Goal: Navigation & Orientation: Find specific page/section

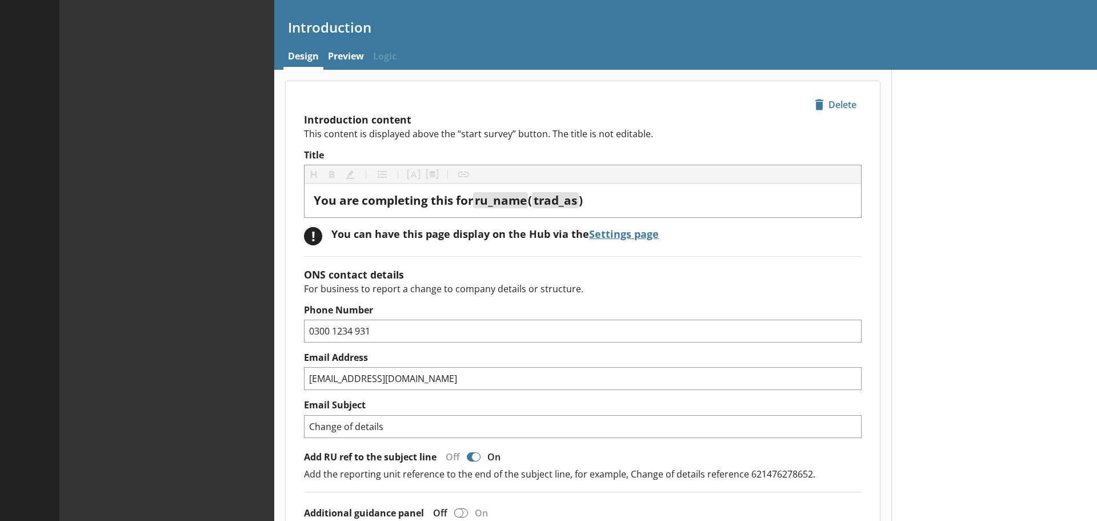
type textarea "x"
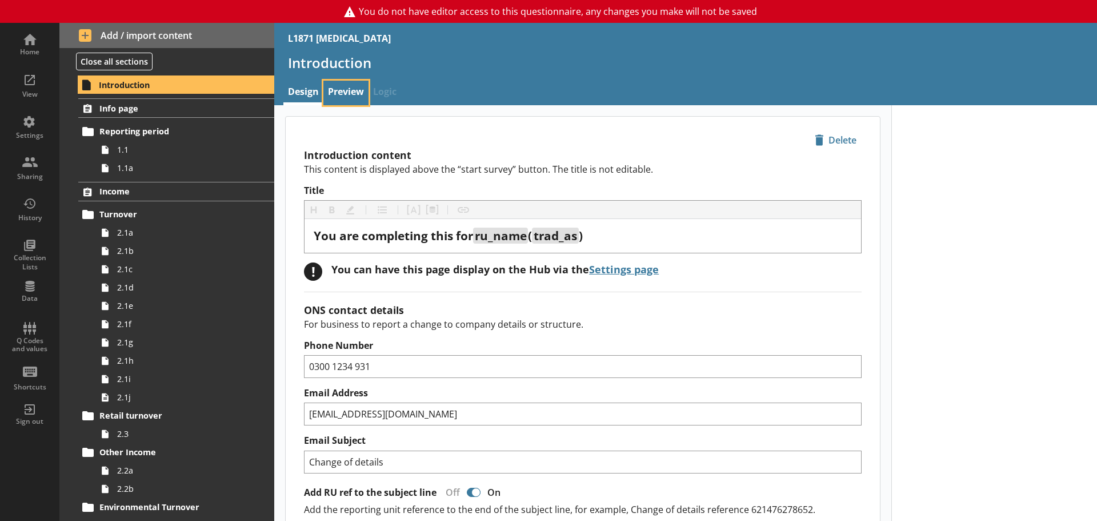
click at [345, 91] on link "Preview" at bounding box center [345, 93] width 45 height 25
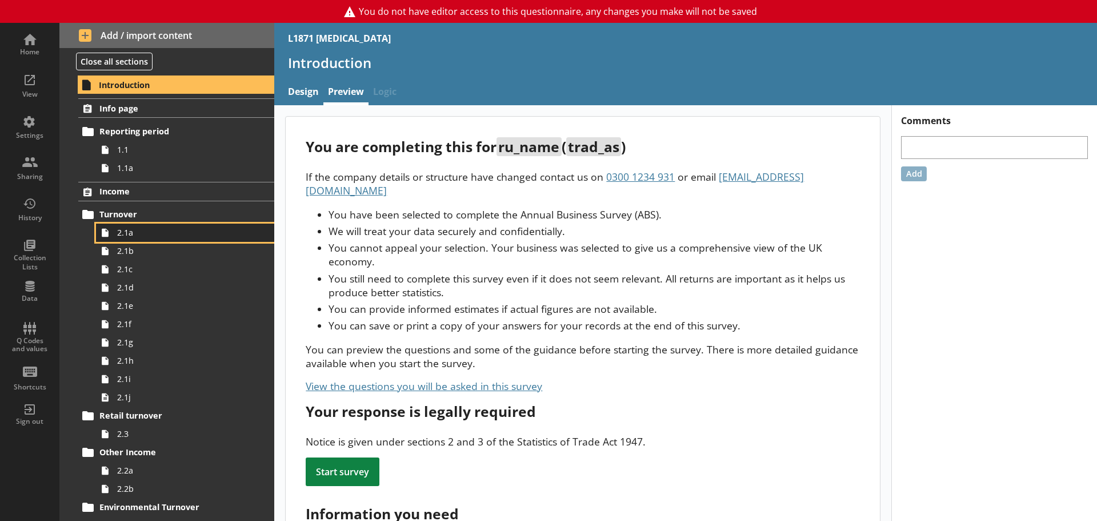
click at [157, 233] on span "2.1a" at bounding box center [180, 232] width 127 height 11
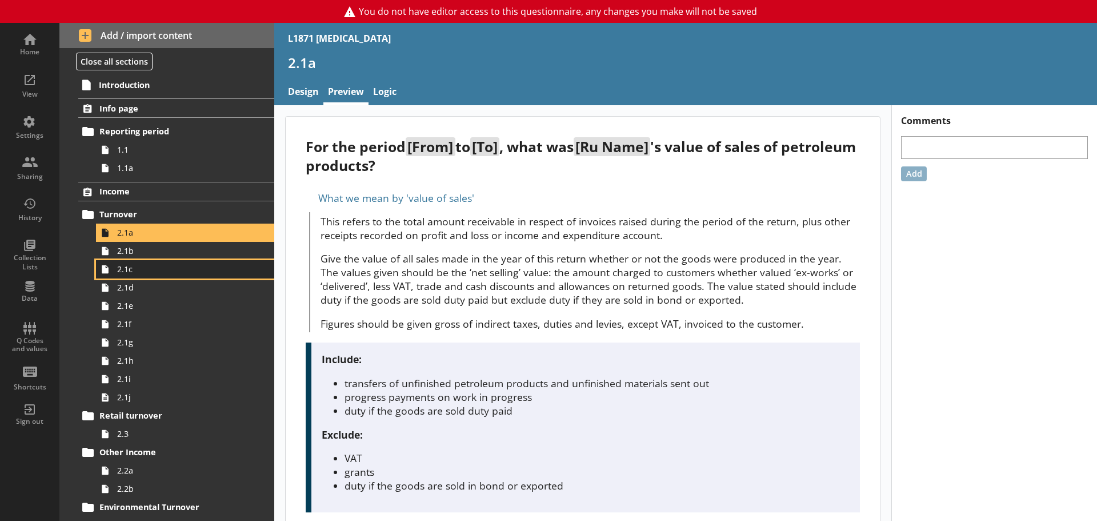
click at [139, 260] on link "2.1c" at bounding box center [185, 269] width 178 height 18
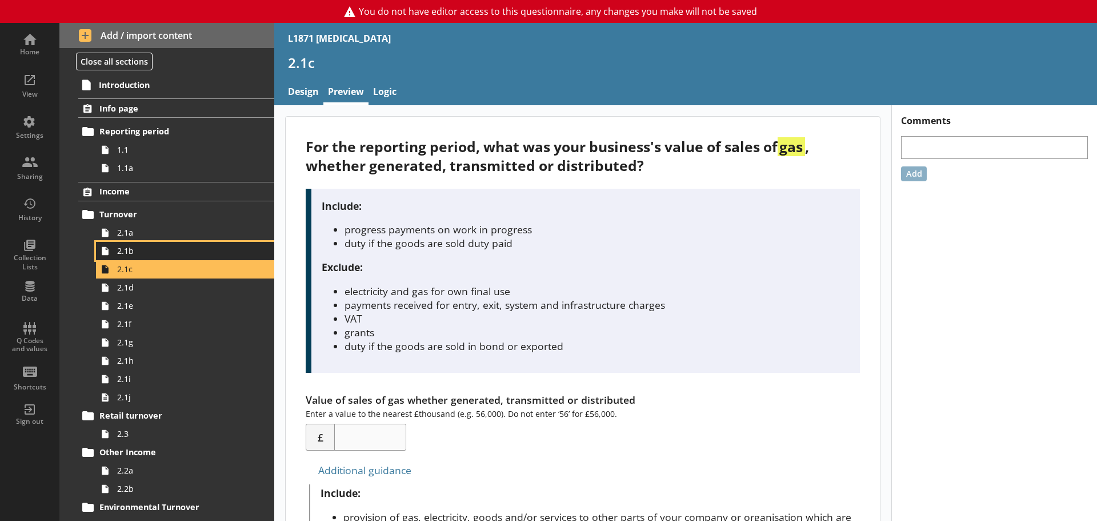
click at [143, 254] on span "2.1b" at bounding box center [180, 250] width 127 height 11
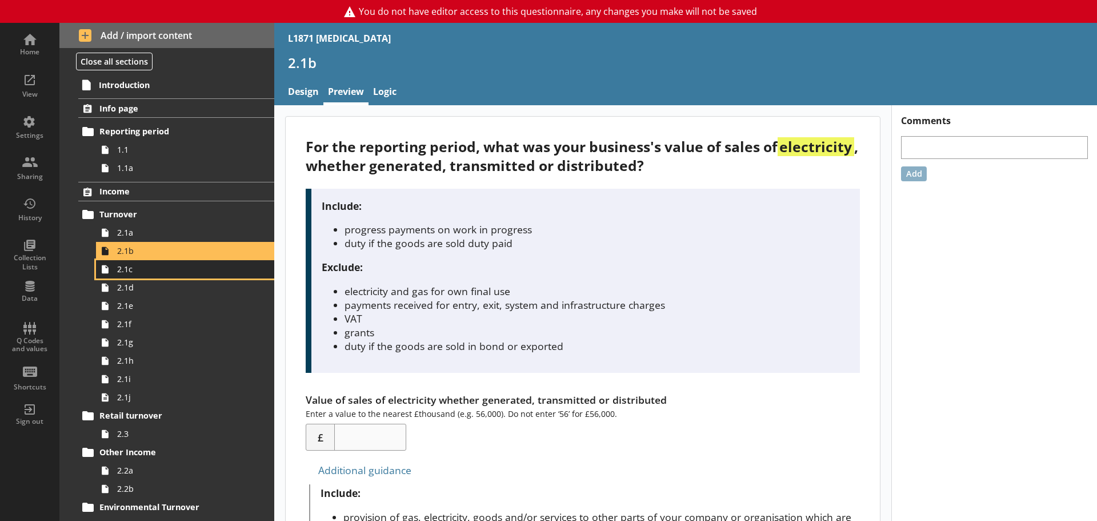
click at [158, 274] on span "2.1c" at bounding box center [180, 268] width 127 height 11
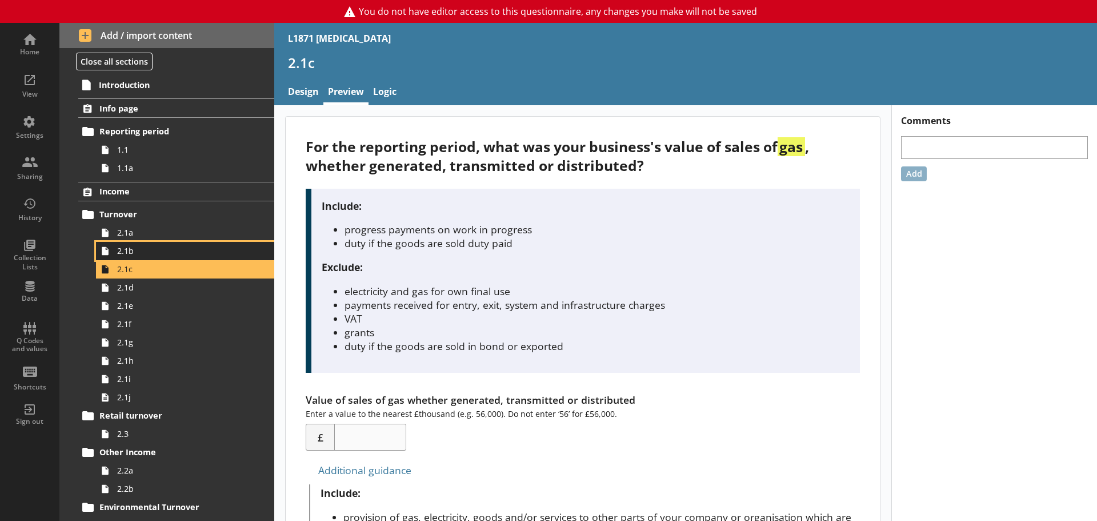
click at [162, 251] on span "2.1b" at bounding box center [180, 250] width 127 height 11
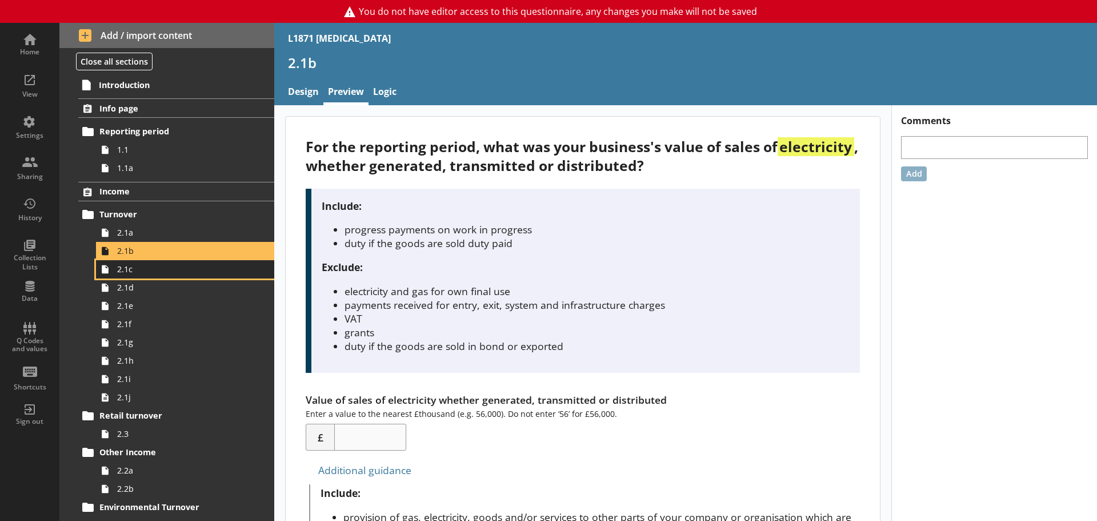
click at [154, 271] on span "2.1c" at bounding box center [180, 268] width 127 height 11
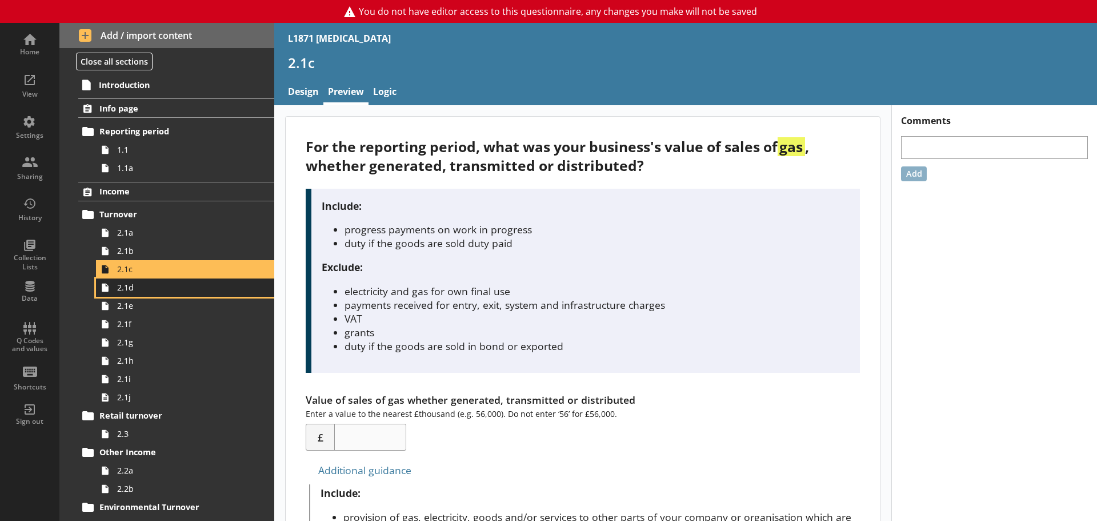
click at [151, 281] on link "2.1d" at bounding box center [185, 287] width 178 height 18
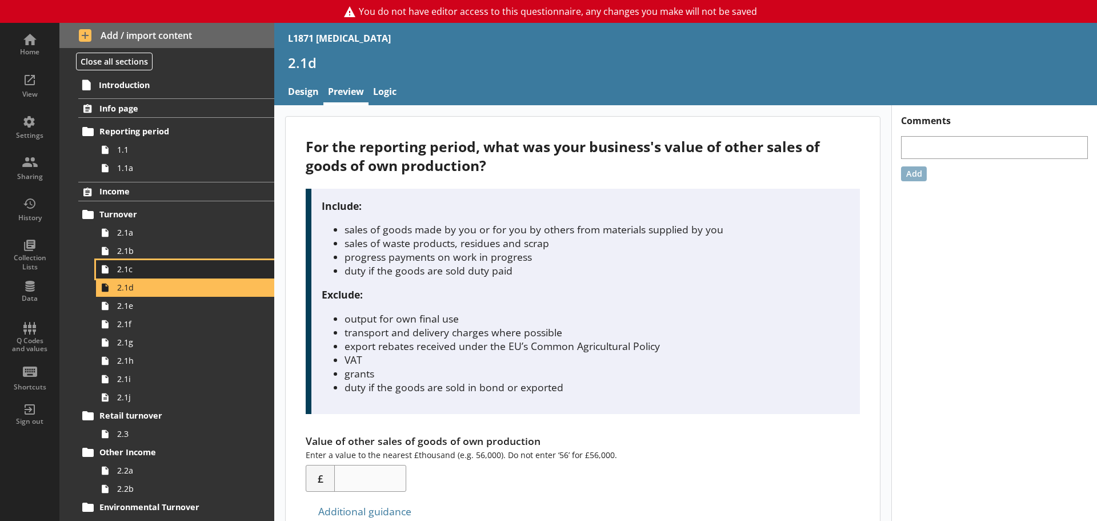
click at [130, 267] on span "2.1c" at bounding box center [180, 268] width 127 height 11
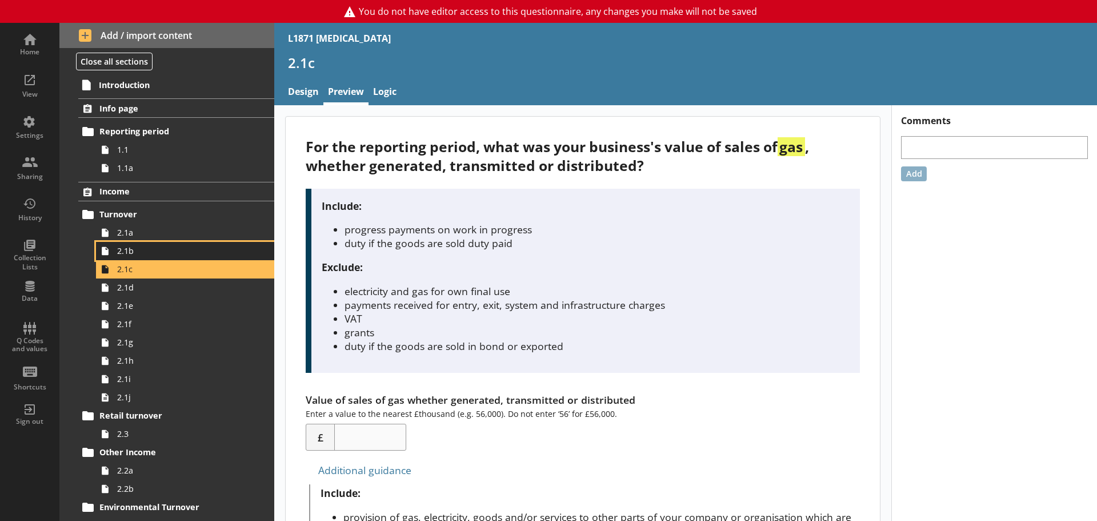
click at [140, 255] on span "2.1b" at bounding box center [180, 250] width 127 height 11
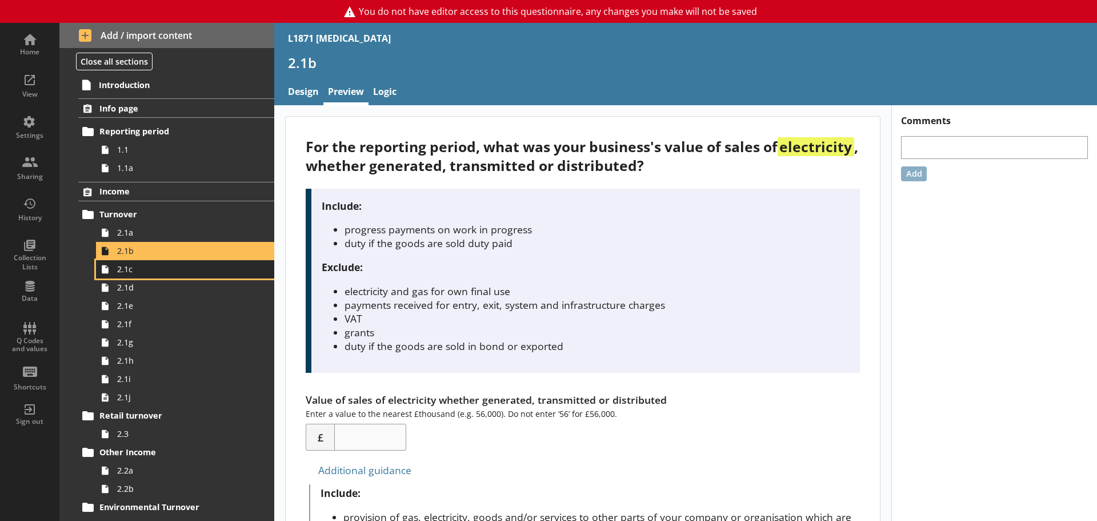
click at [137, 270] on span "2.1c" at bounding box center [180, 268] width 127 height 11
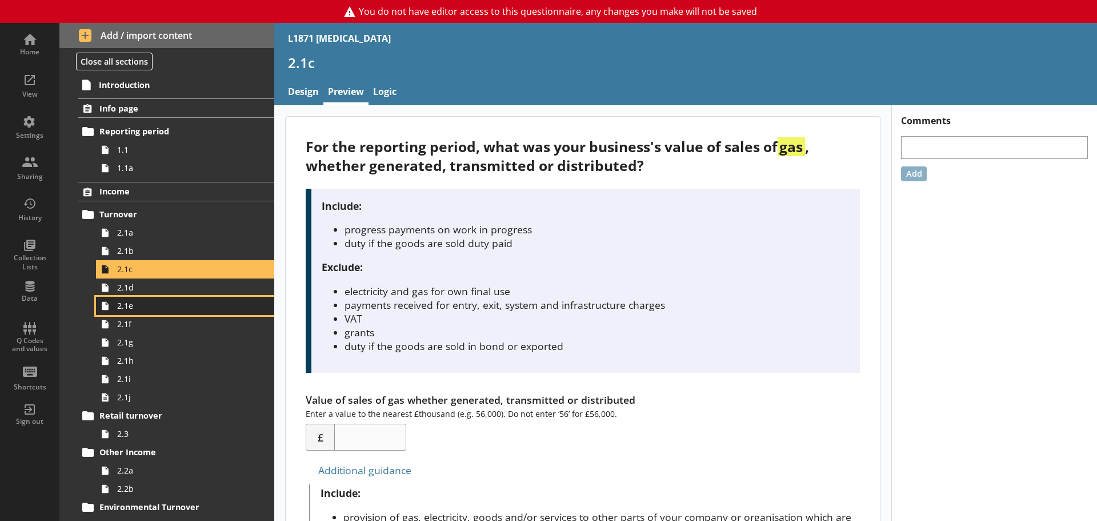
click at [147, 313] on link "2.1e" at bounding box center [185, 306] width 178 height 18
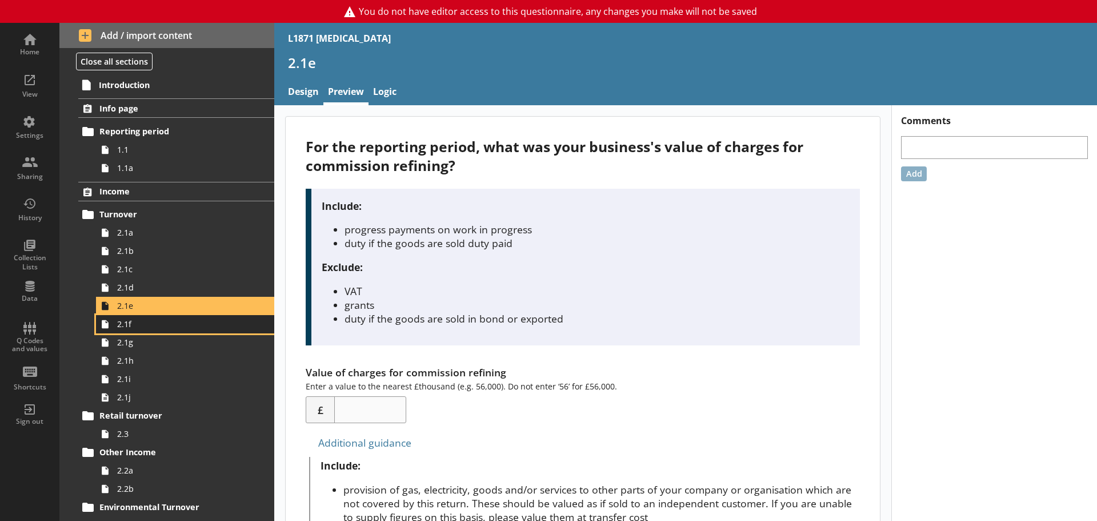
click at [150, 330] on link "2.1f" at bounding box center [185, 324] width 178 height 18
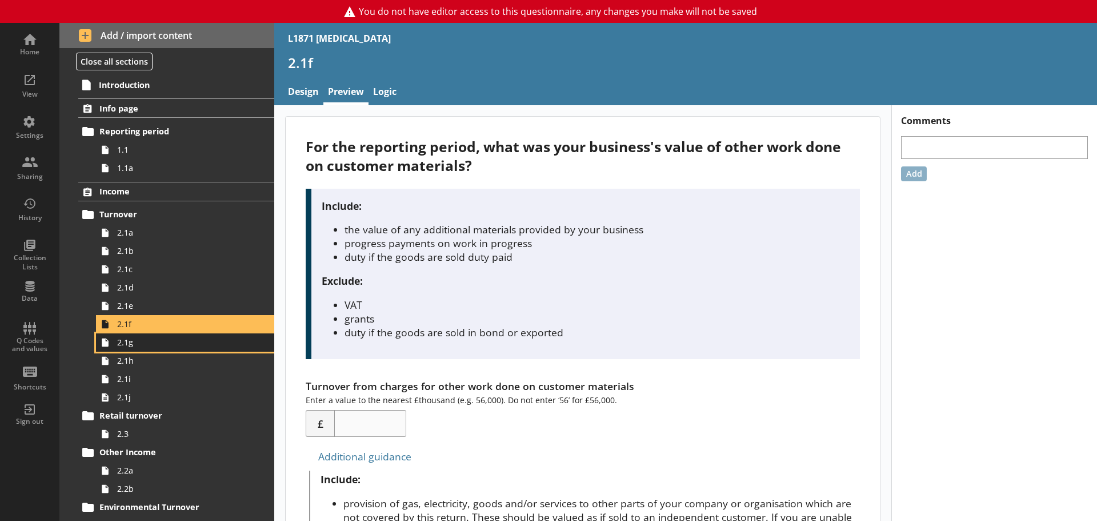
click at [151, 343] on span "2.1g" at bounding box center [180, 342] width 127 height 11
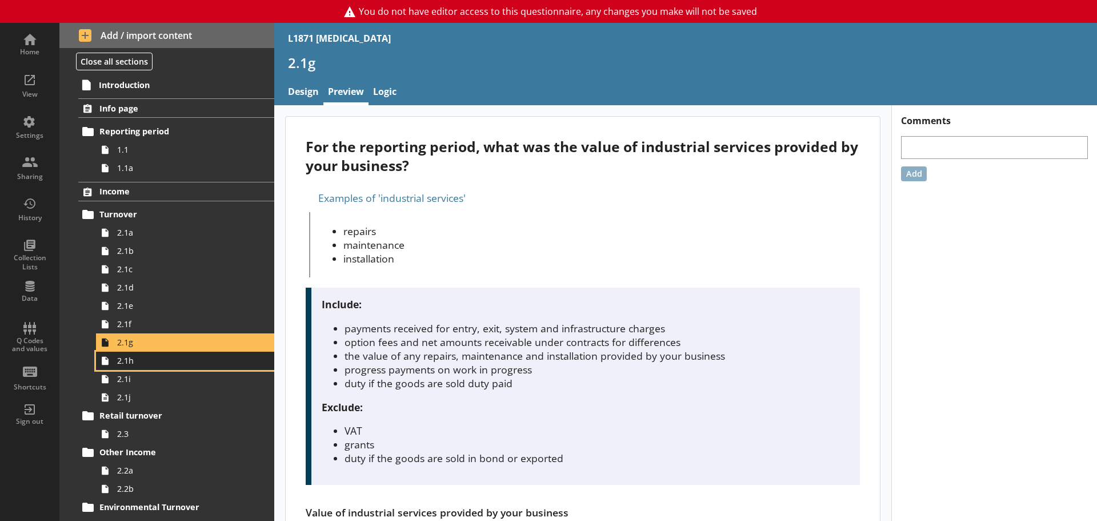
click at [146, 358] on span "2.1h" at bounding box center [180, 360] width 127 height 11
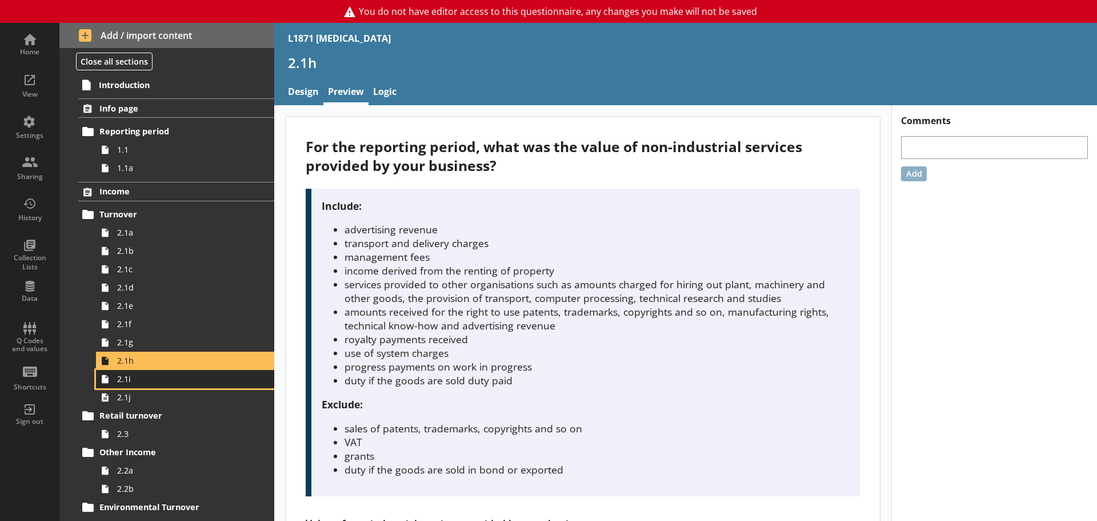
click at [145, 376] on span "2.1i" at bounding box center [180, 378] width 127 height 11
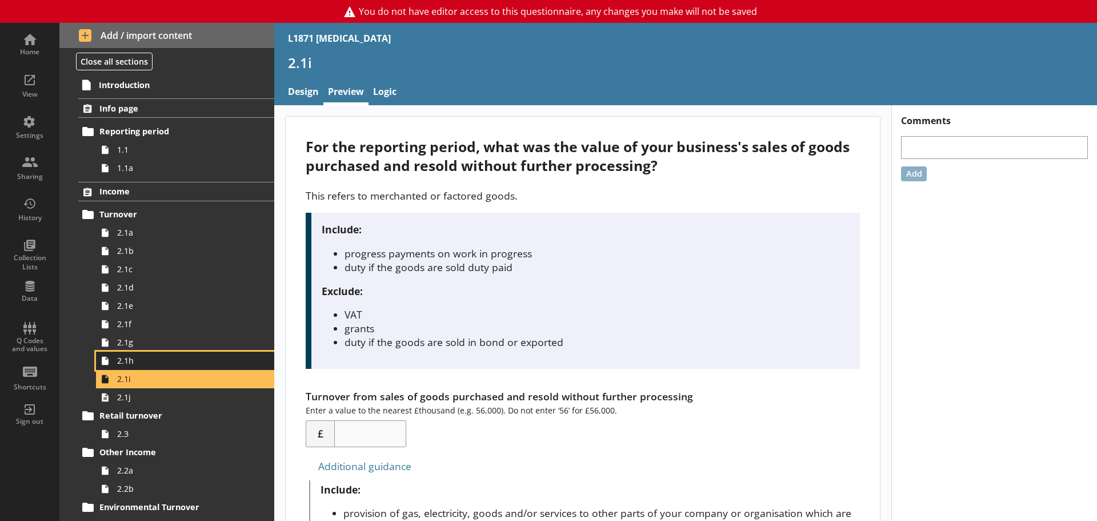
click at [144, 354] on link "2.1h" at bounding box center [185, 360] width 178 height 18
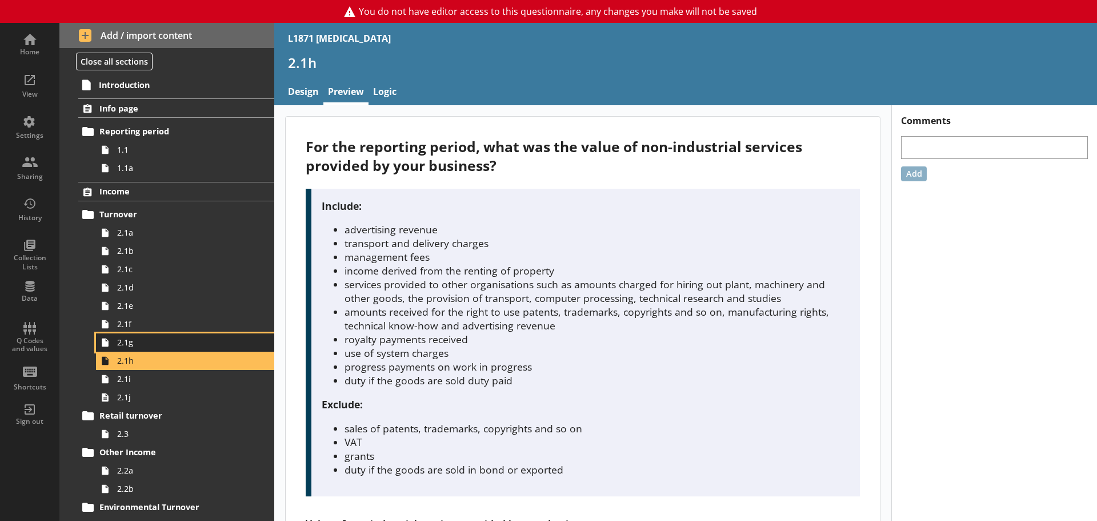
click at [144, 343] on span "2.1g" at bounding box center [180, 342] width 127 height 11
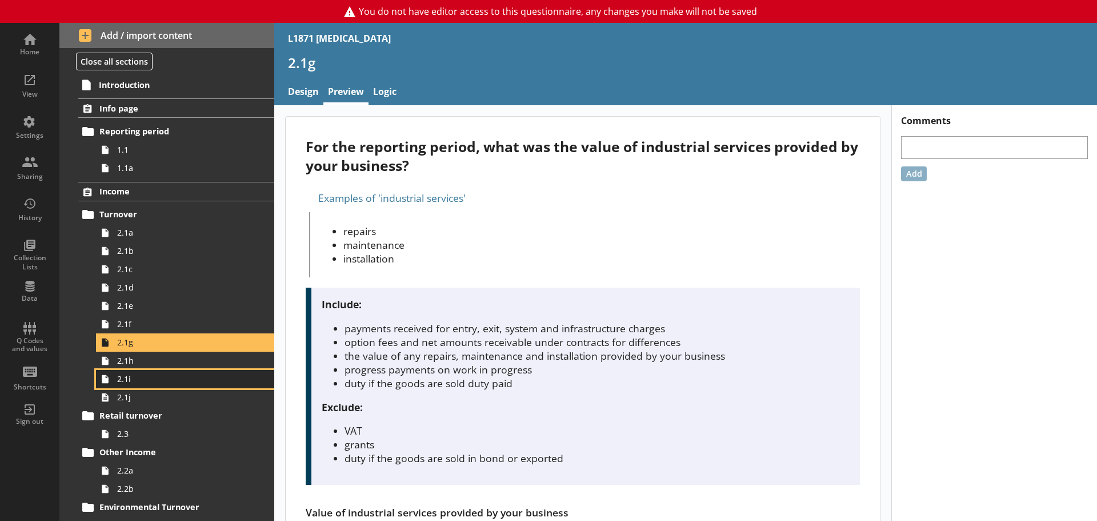
click at [143, 387] on link "2.1i" at bounding box center [185, 379] width 178 height 18
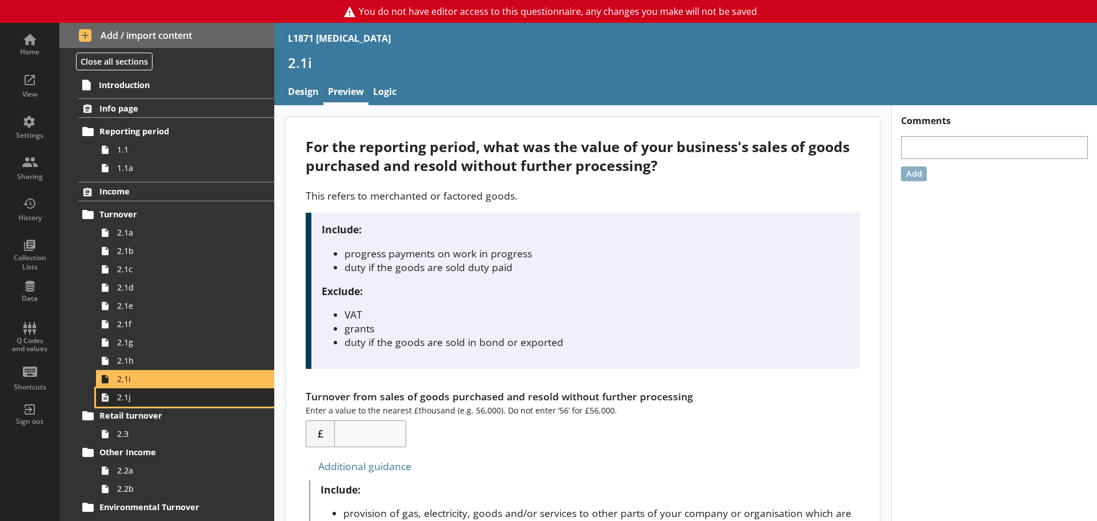
click at [142, 401] on span "2.1j" at bounding box center [180, 396] width 127 height 11
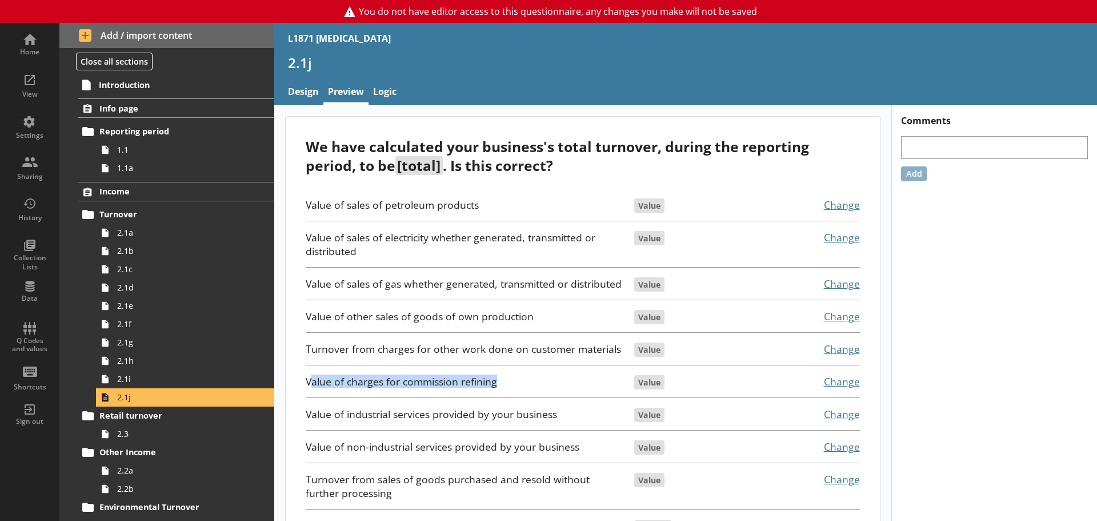
drag, startPoint x: 314, startPoint y: 381, endPoint x: 547, endPoint y: 383, distance: 233.1
click at [547, 383] on div "Value of charges for commission refining" at bounding box center [465, 381] width 318 height 14
click at [498, 383] on div "Value of charges for commission refining" at bounding box center [465, 381] width 318 height 14
drag, startPoint x: 498, startPoint y: 383, endPoint x: 340, endPoint y: 354, distance: 160.9
click at [340, 354] on div "Value of sales of petroleum products Value Change Value of sales of electricity…" at bounding box center [583, 366] width 554 height 355
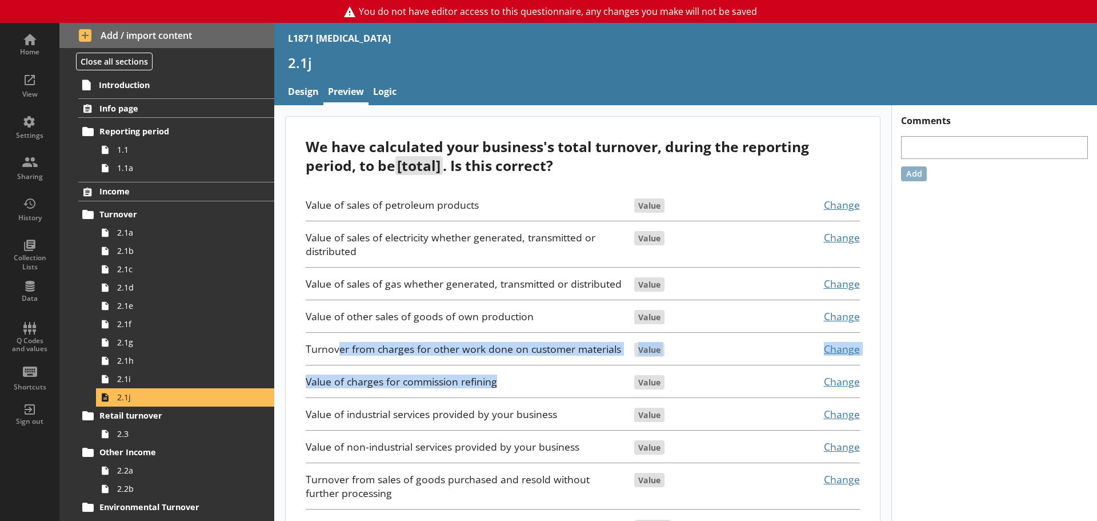
click at [340, 354] on div "Turnover from charges for other work done on customer materials" at bounding box center [465, 349] width 318 height 14
drag, startPoint x: 306, startPoint y: 351, endPoint x: 678, endPoint y: 379, distance: 373.6
click at [678, 379] on div "Value of sales of petroleum products Value Change Value of sales of electricity…" at bounding box center [583, 366] width 554 height 355
click at [426, 382] on div "Value of charges for commission refining" at bounding box center [465, 381] width 318 height 14
click at [470, 378] on div "Value of charges for commission refining" at bounding box center [465, 381] width 318 height 14
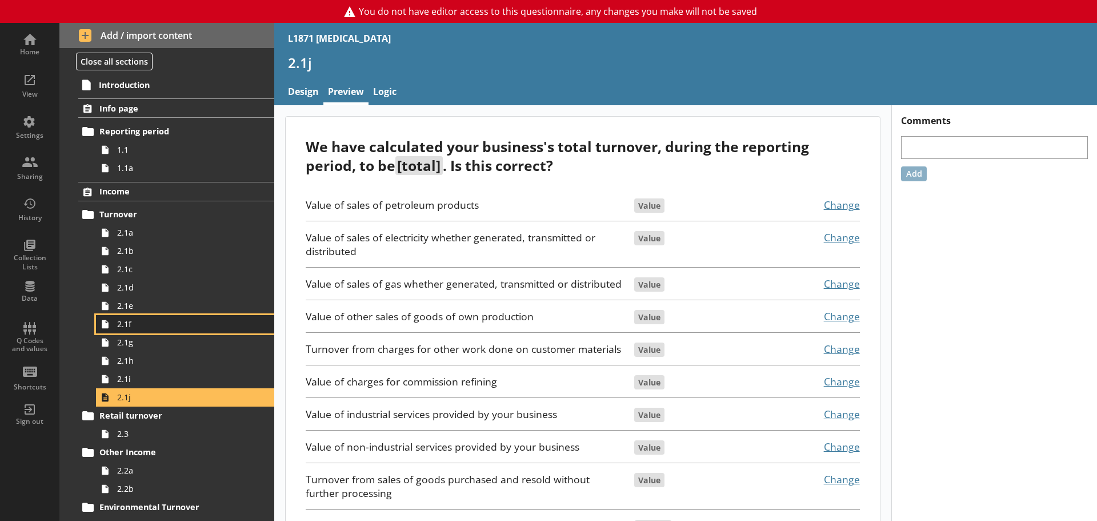
click at [126, 329] on span "2.1f" at bounding box center [180, 323] width 127 height 11
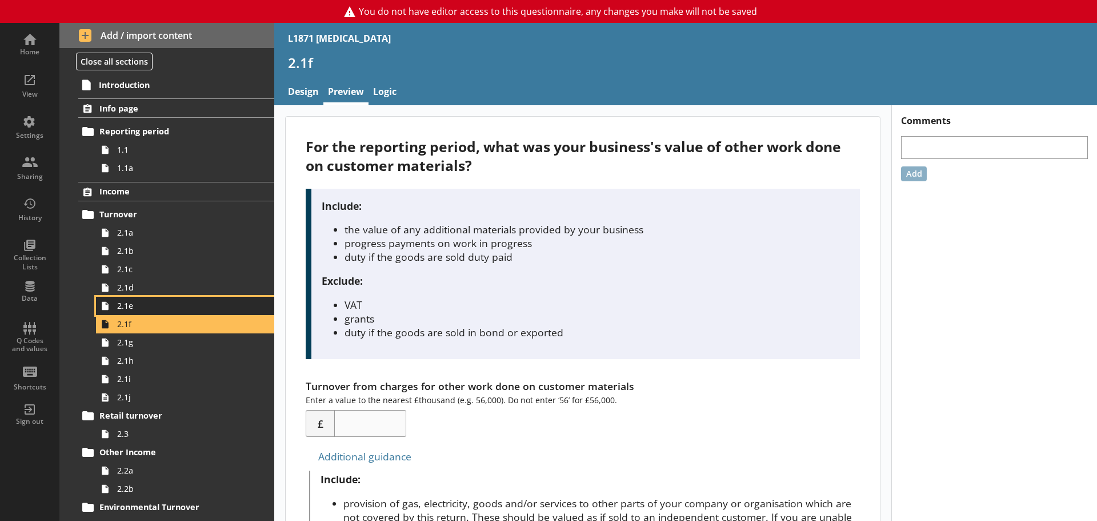
click at [128, 307] on span "2.1e" at bounding box center [180, 305] width 127 height 11
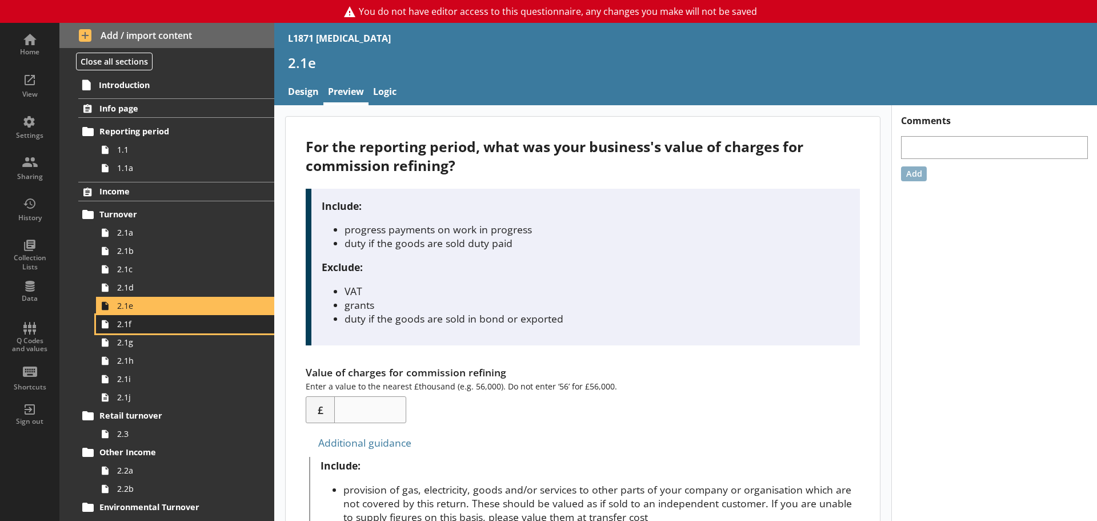
click at [215, 329] on span "2.1f" at bounding box center [180, 323] width 127 height 11
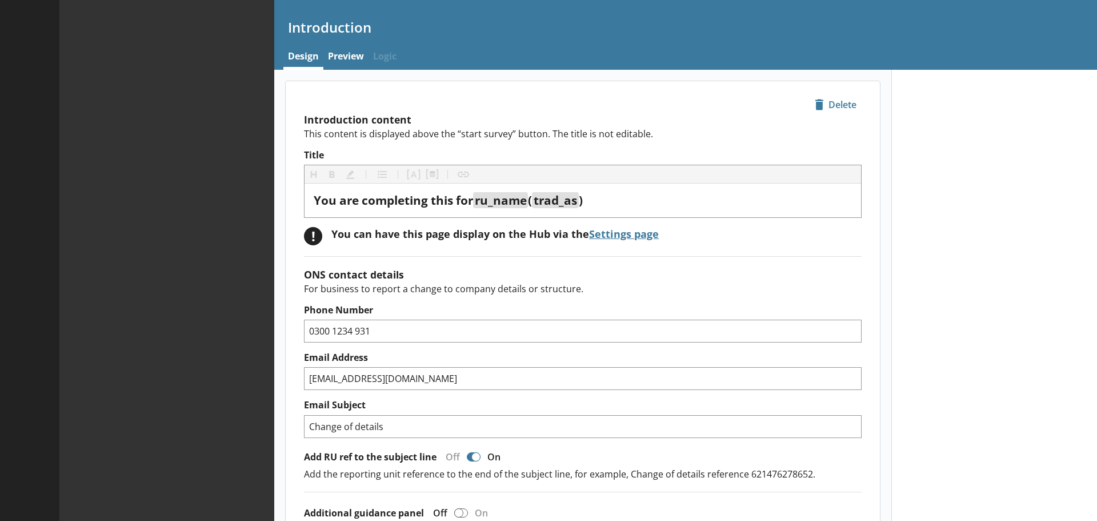
type textarea "x"
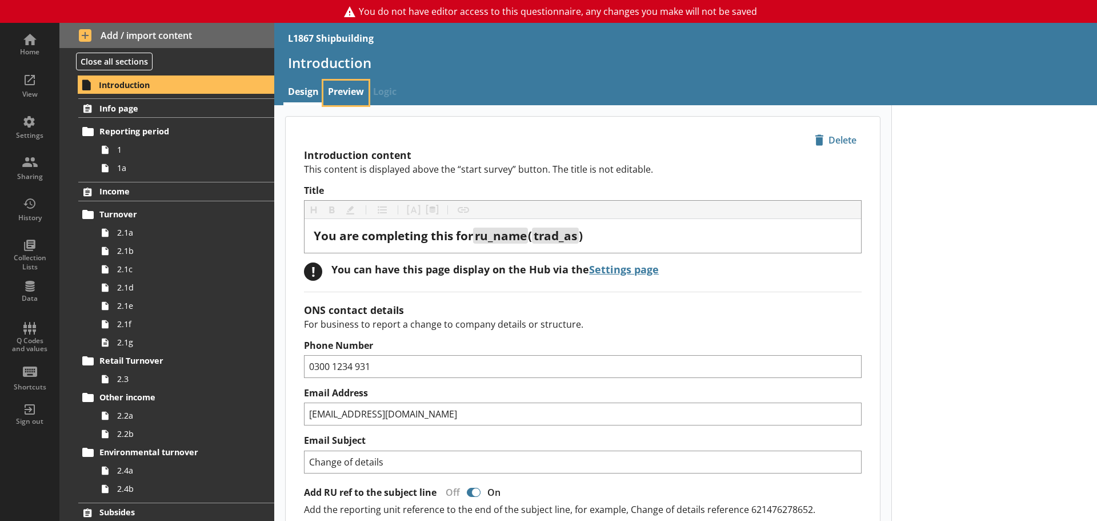
click at [338, 91] on link "Preview" at bounding box center [345, 93] width 45 height 25
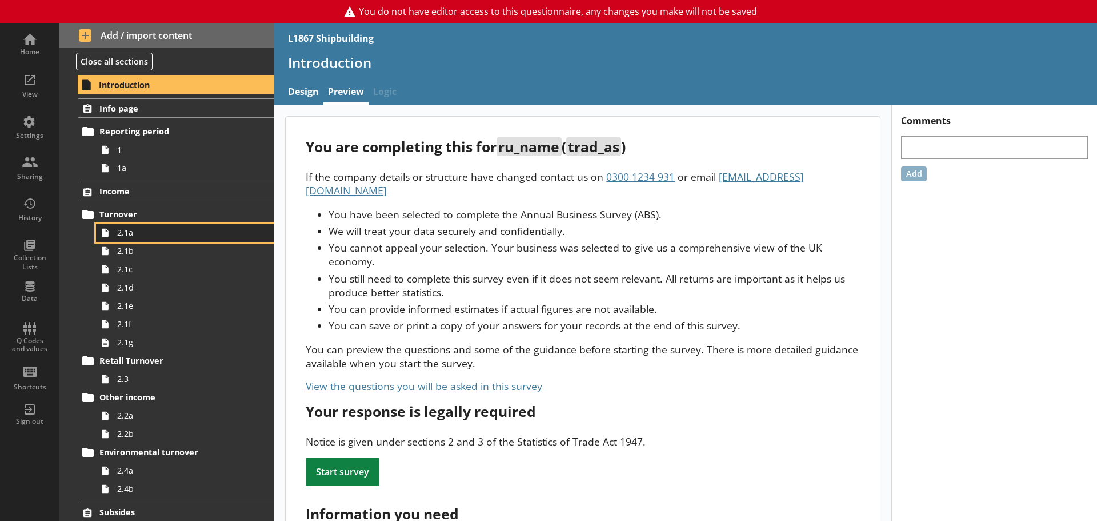
click at [132, 238] on link "2.1a" at bounding box center [185, 232] width 178 height 18
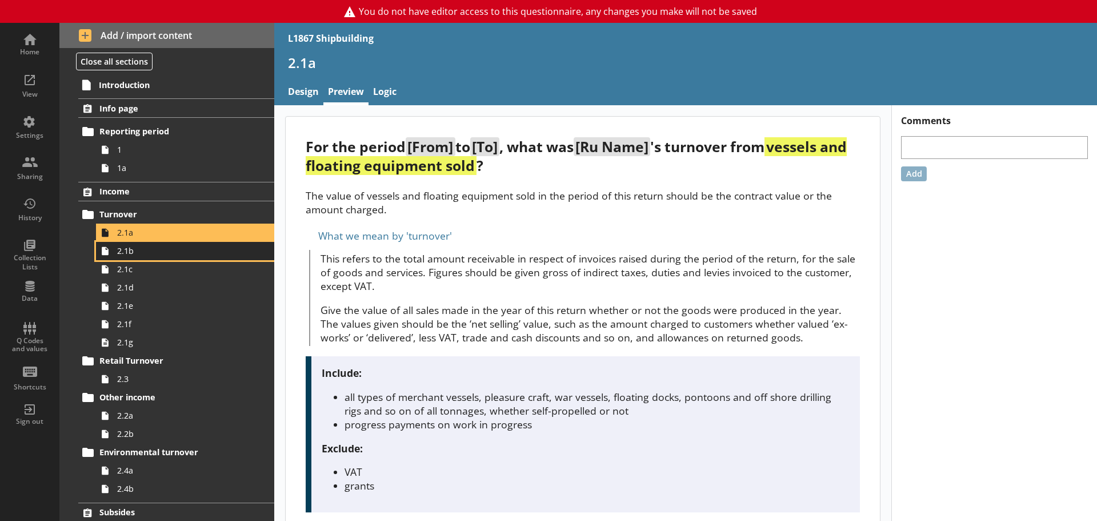
click at [137, 251] on span "2.1b" at bounding box center [180, 250] width 127 height 11
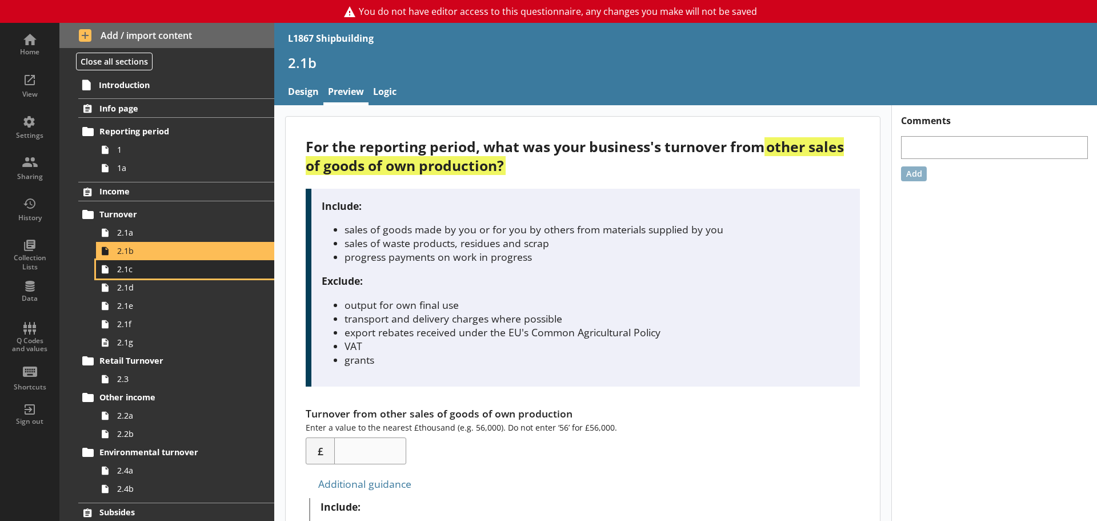
click at [133, 275] on link "2.1c" at bounding box center [185, 269] width 178 height 18
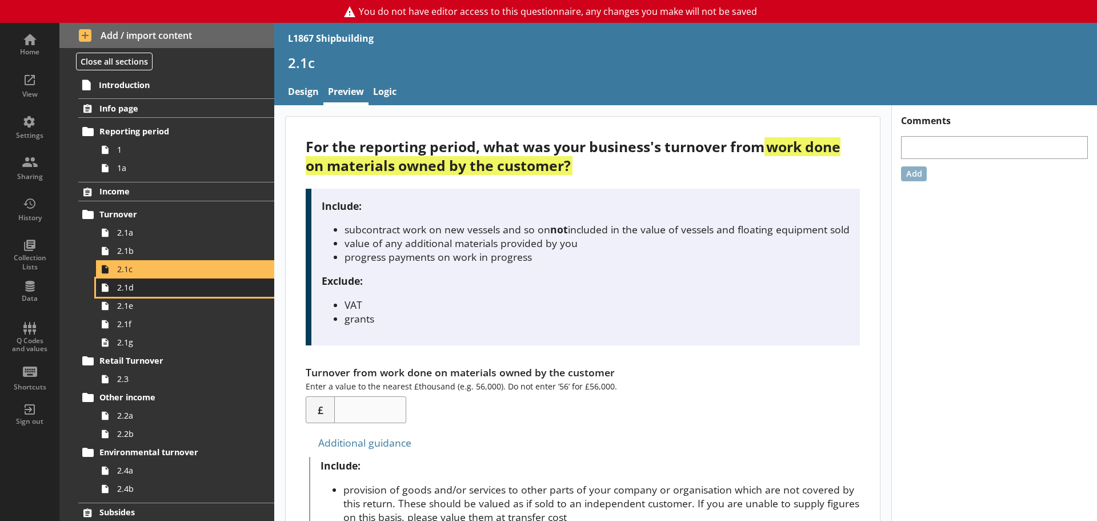
click at [145, 291] on span "2.1d" at bounding box center [180, 287] width 127 height 11
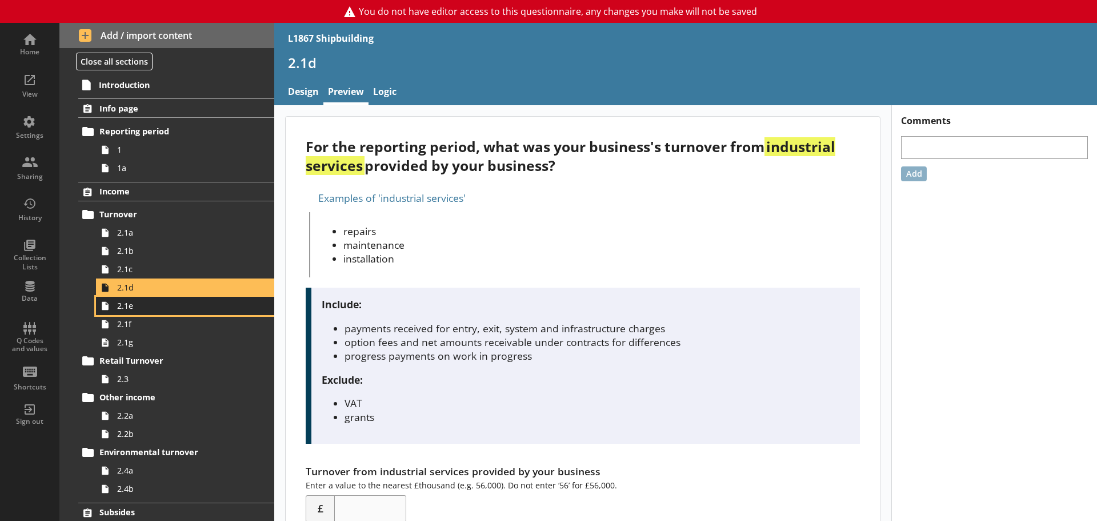
click at [145, 309] on span "2.1e" at bounding box center [180, 305] width 127 height 11
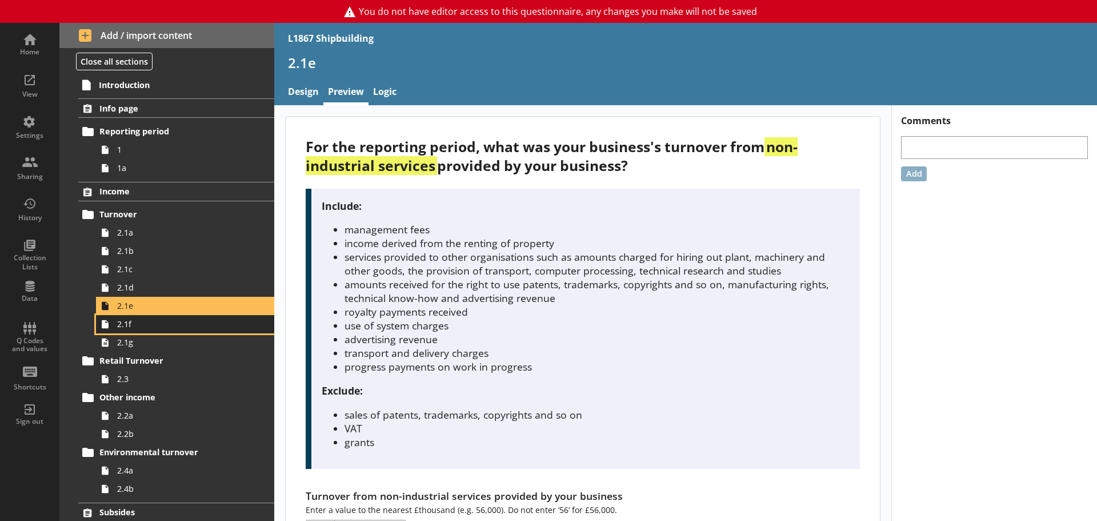
click at [140, 330] on link "2.1f" at bounding box center [185, 324] width 178 height 18
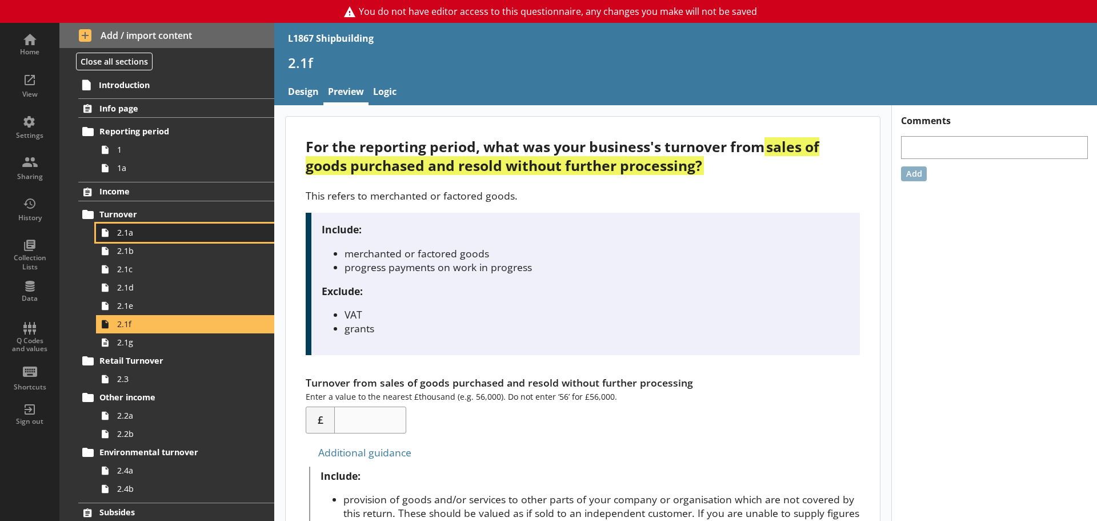
click at [150, 235] on span "2.1a" at bounding box center [180, 232] width 127 height 11
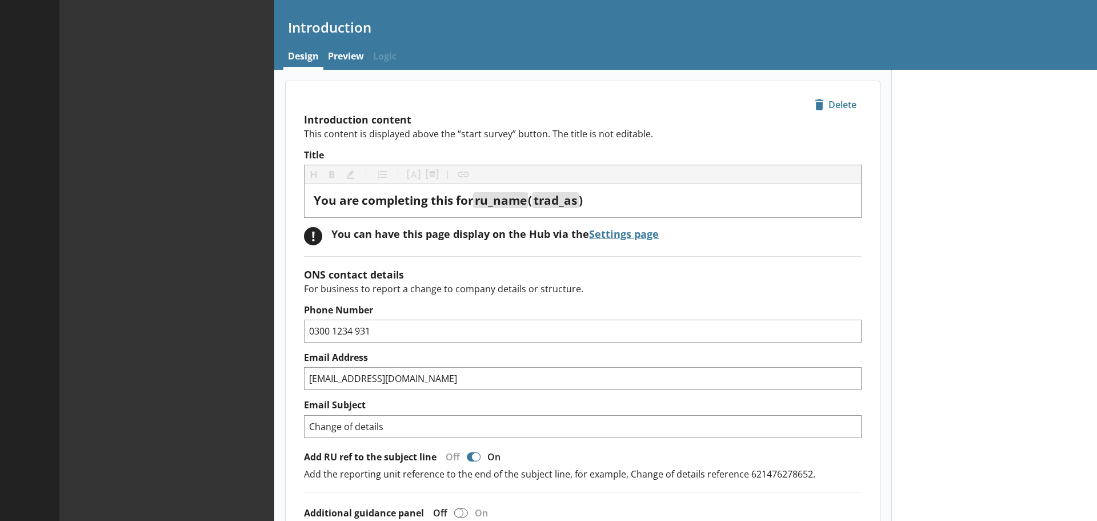
type textarea "x"
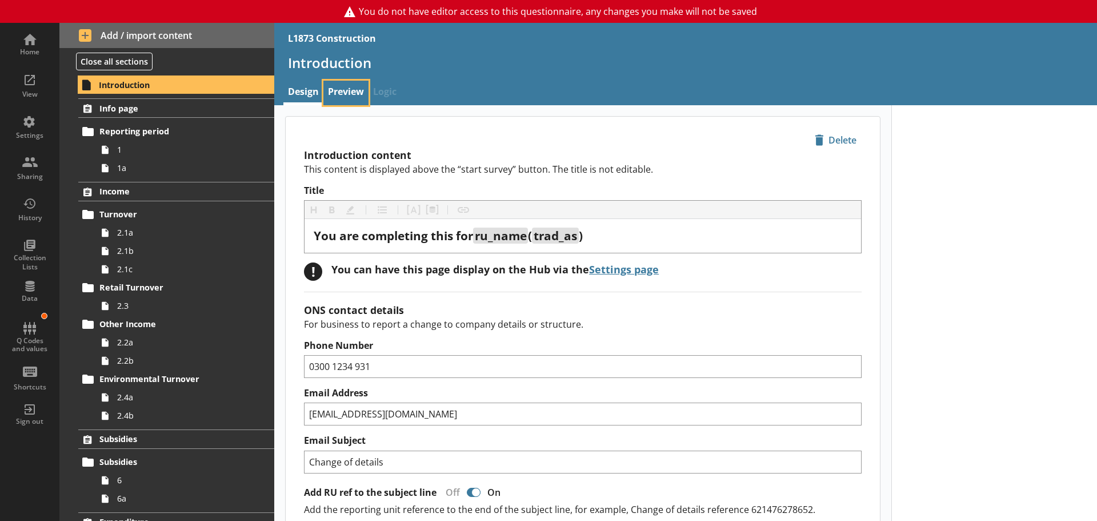
click at [342, 95] on link "Preview" at bounding box center [345, 93] width 45 height 25
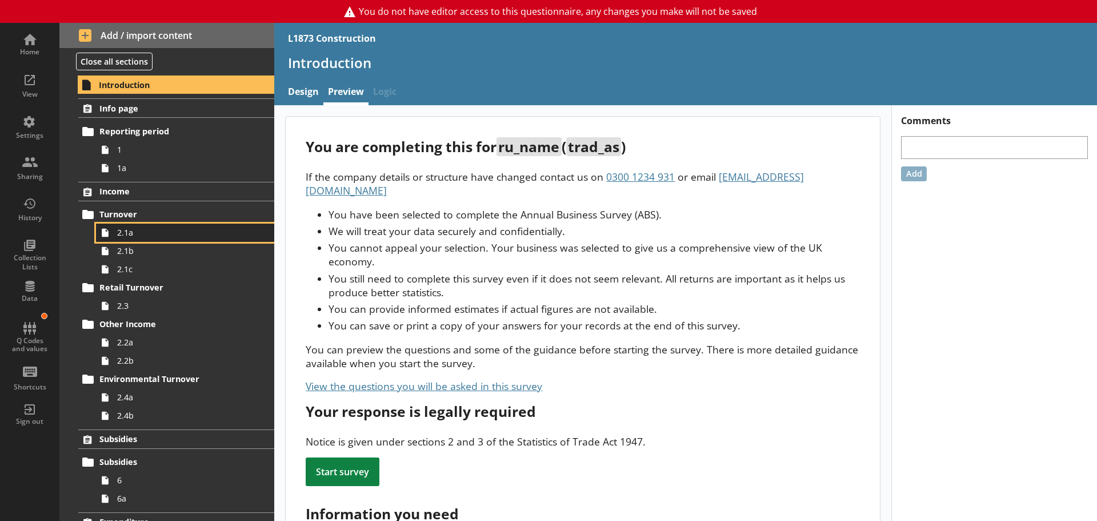
click at [163, 234] on span "2.1a" at bounding box center [180, 232] width 127 height 11
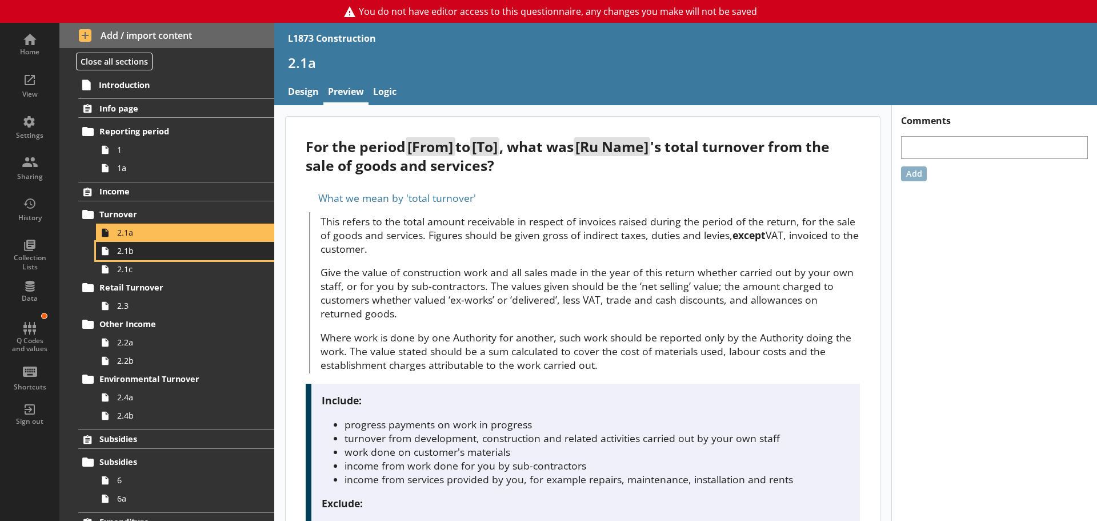
click at [165, 256] on span "2.1b" at bounding box center [180, 250] width 127 height 11
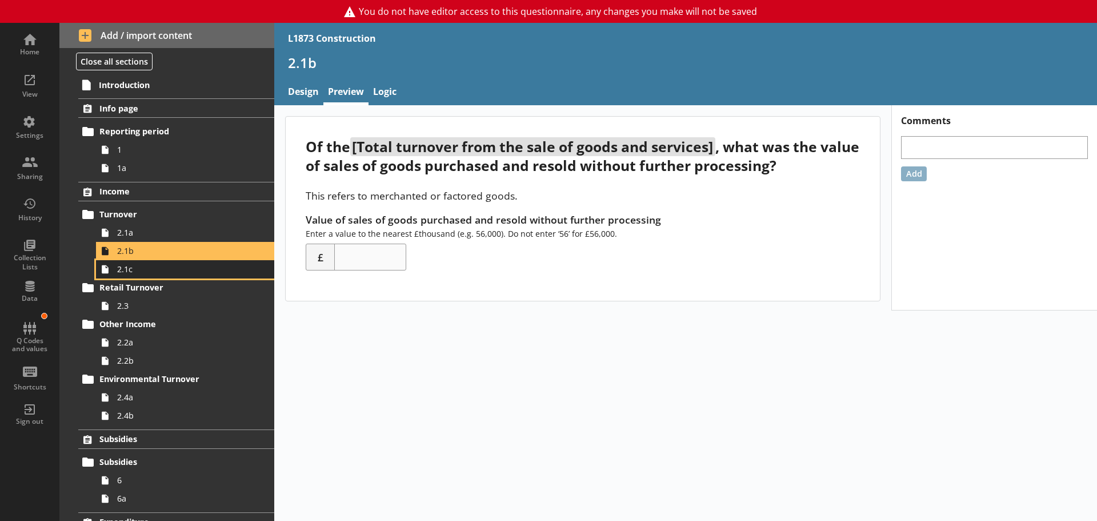
click at [126, 271] on span "2.1c" at bounding box center [180, 268] width 127 height 11
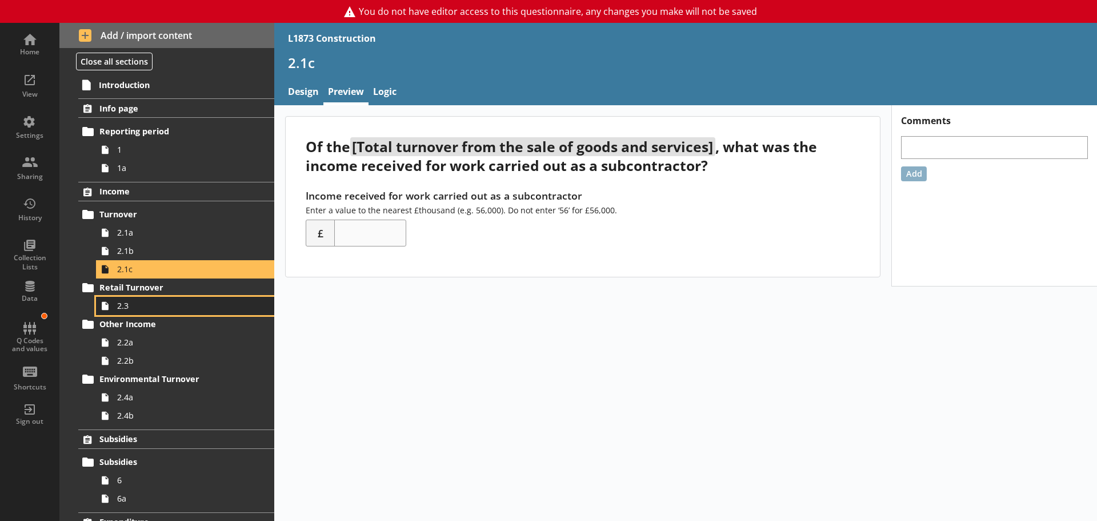
click at [159, 307] on span "2.3" at bounding box center [180, 305] width 127 height 11
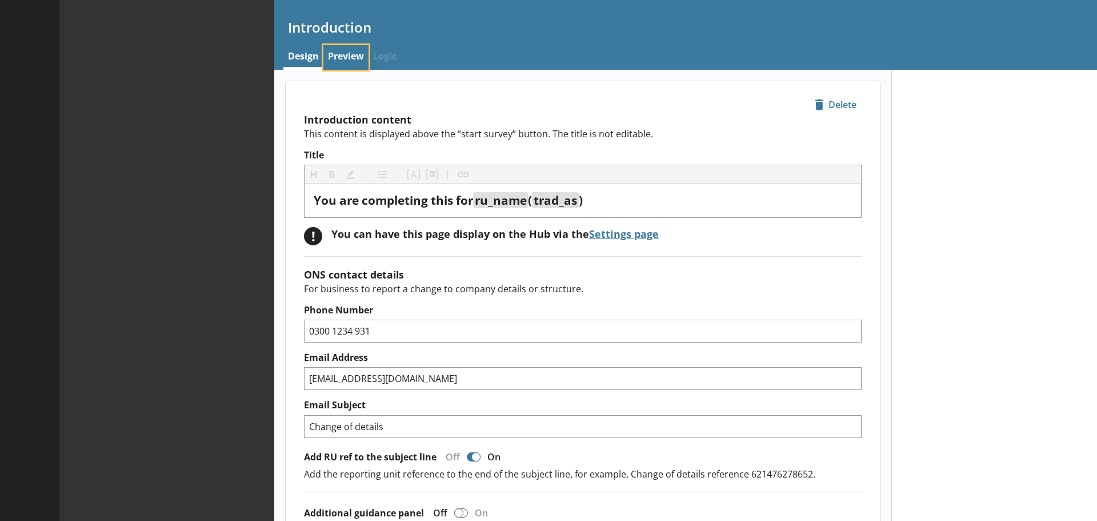
click at [345, 62] on link "Preview" at bounding box center [345, 57] width 45 height 25
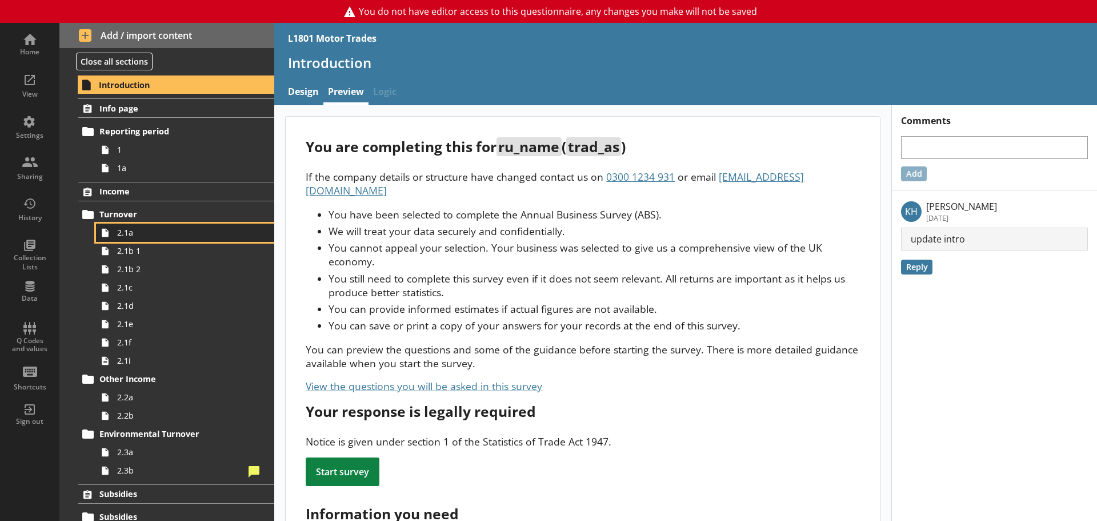
click at [136, 234] on span "2.1a" at bounding box center [180, 232] width 127 height 11
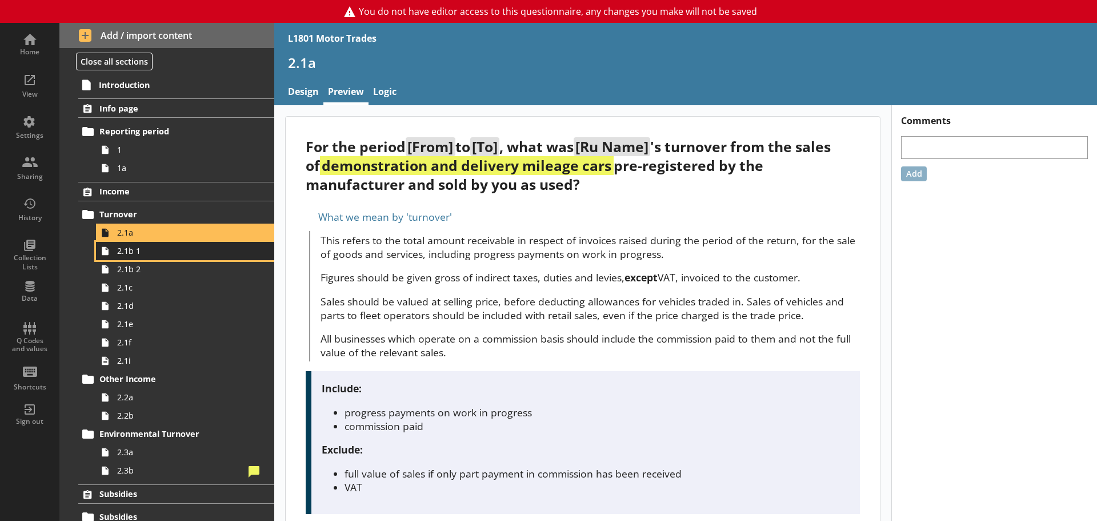
click at [139, 254] on span "2.1b 1" at bounding box center [180, 250] width 127 height 11
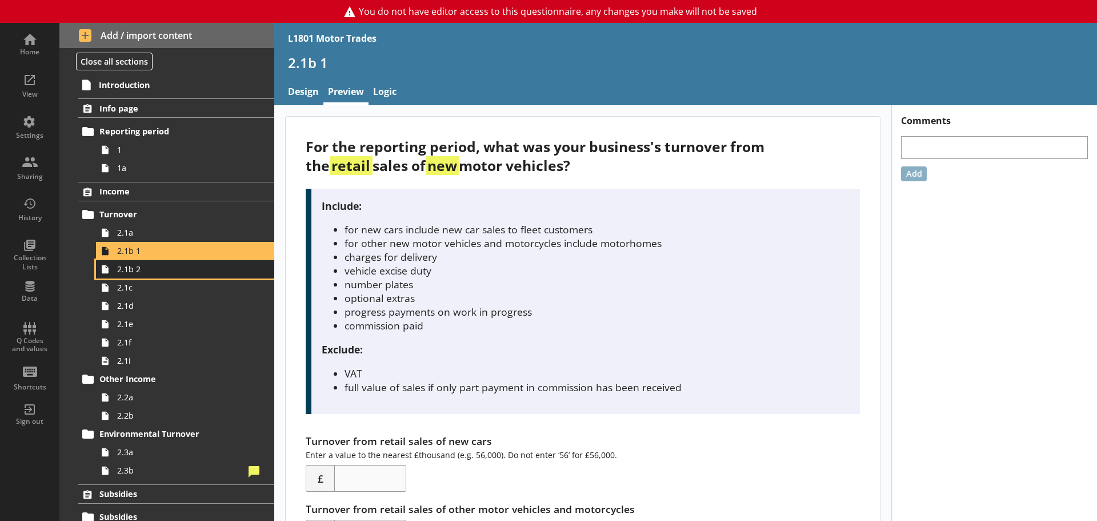
click at [139, 274] on span "2.1b 2" at bounding box center [180, 268] width 127 height 11
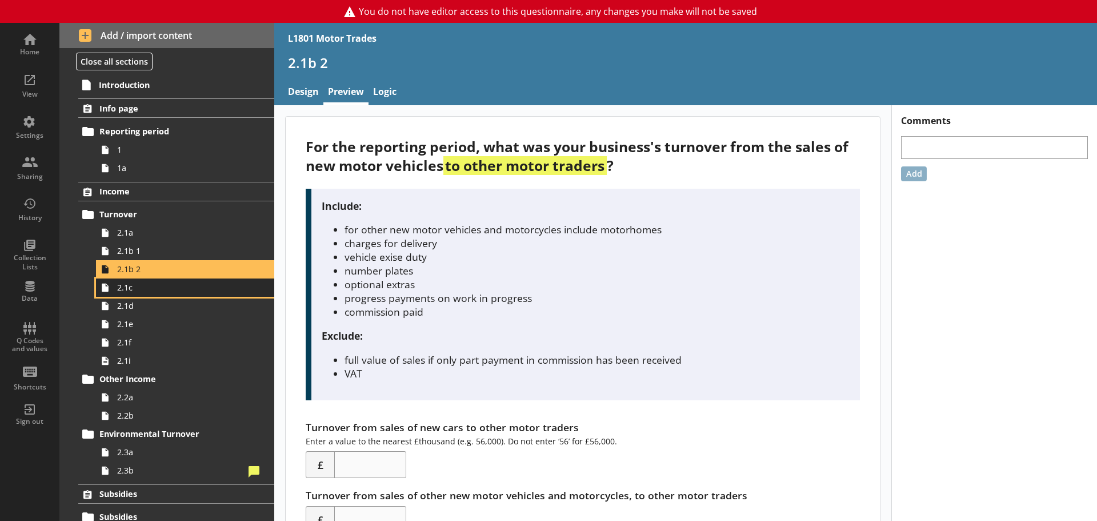
click at [138, 292] on span "2.1c" at bounding box center [180, 287] width 127 height 11
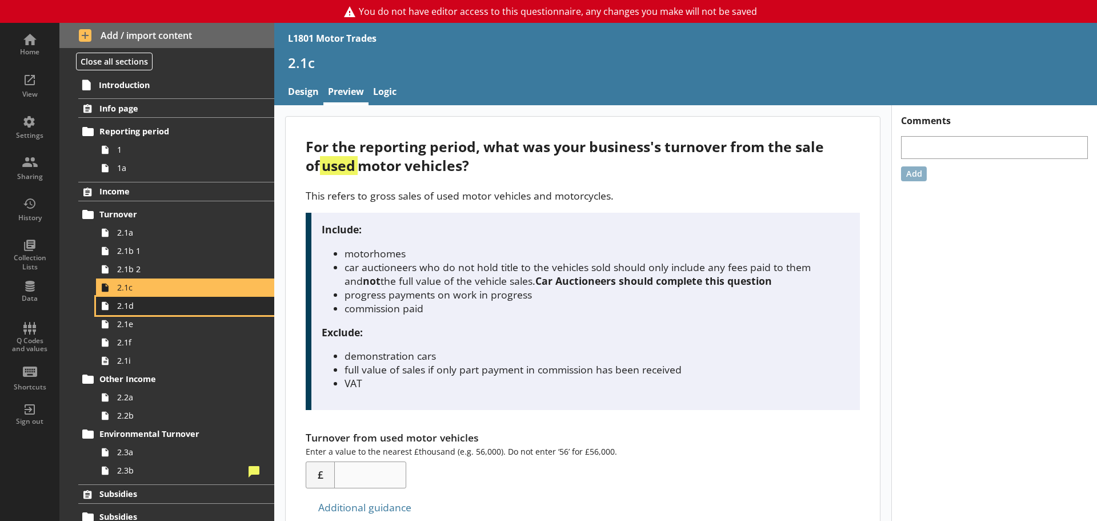
click at [138, 307] on span "2.1d" at bounding box center [180, 305] width 127 height 11
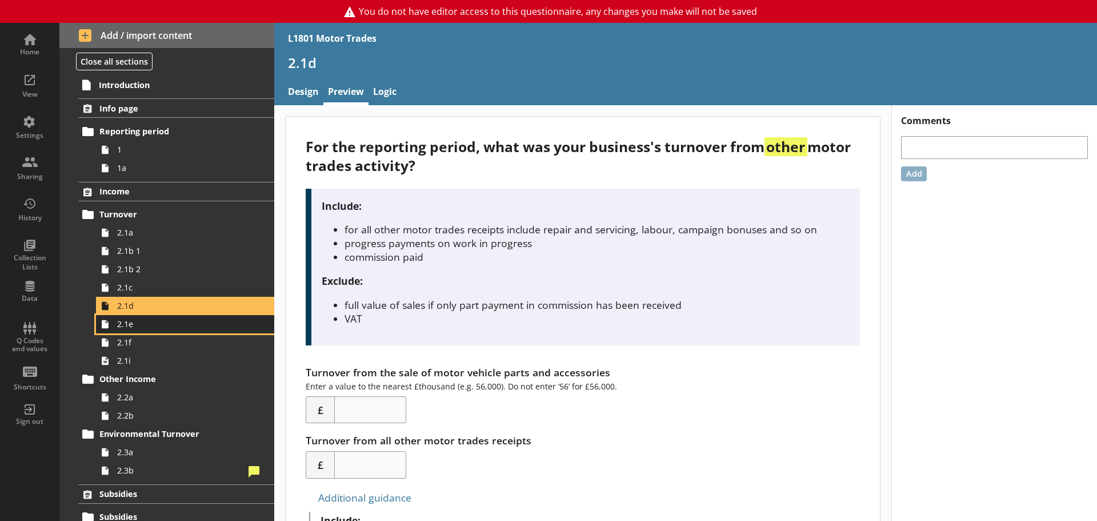
click at [146, 328] on span "2.1e" at bounding box center [180, 323] width 127 height 11
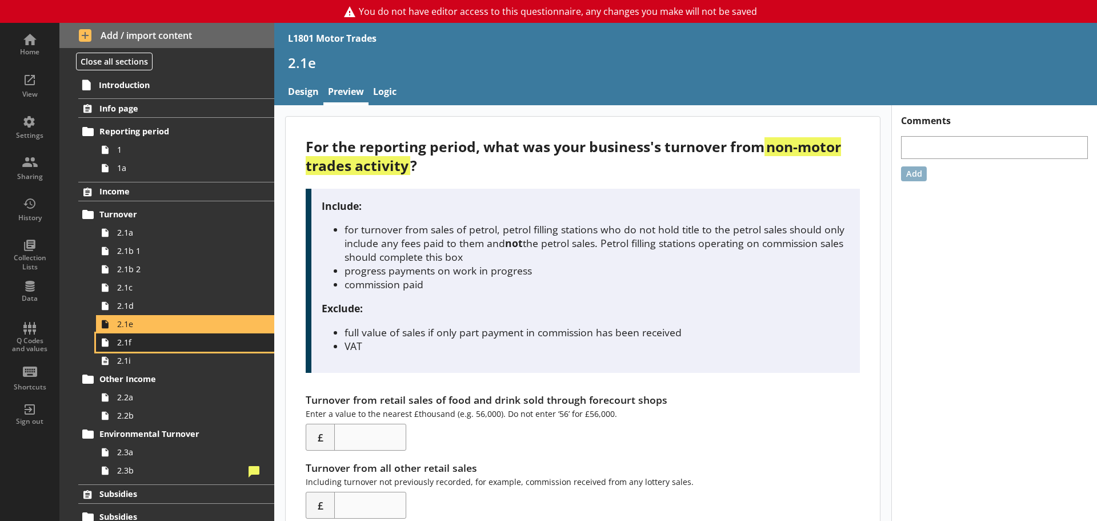
click at [142, 348] on link "2.1f" at bounding box center [185, 342] width 178 height 18
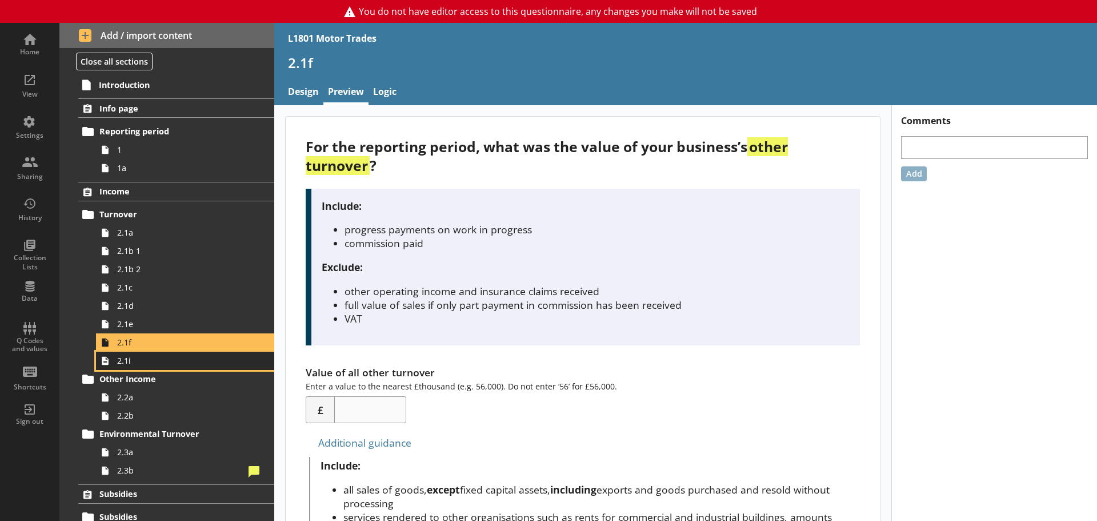
click at [140, 362] on span "2.1i" at bounding box center [180, 360] width 127 height 11
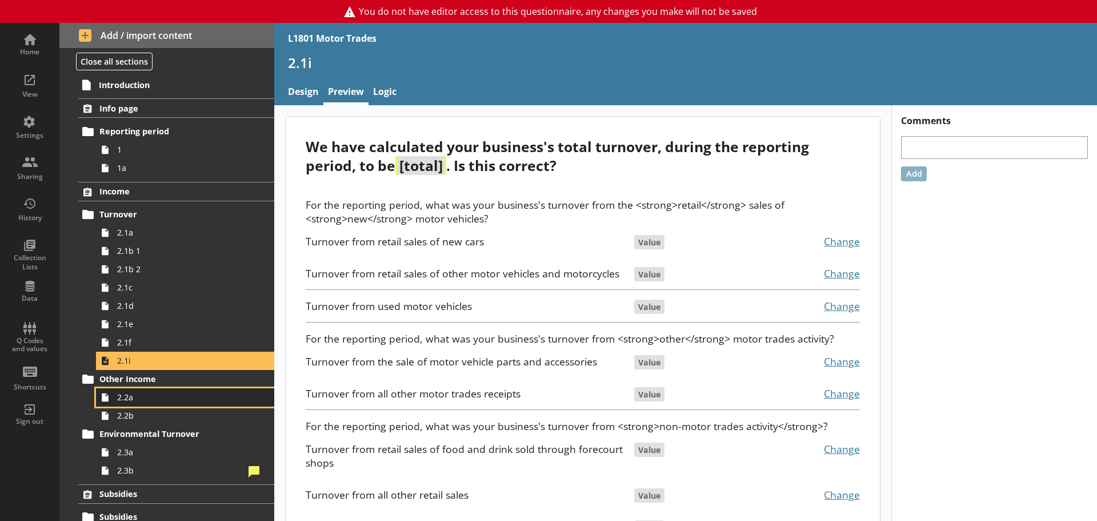
click at [159, 400] on span "2.2a" at bounding box center [180, 396] width 127 height 11
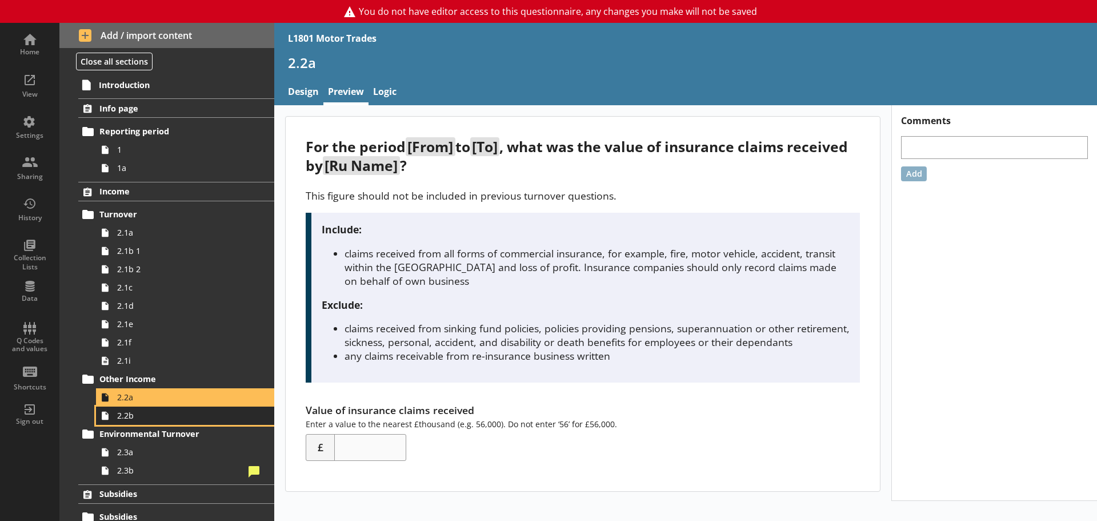
click at [150, 418] on span "2.2b" at bounding box center [180, 415] width 127 height 11
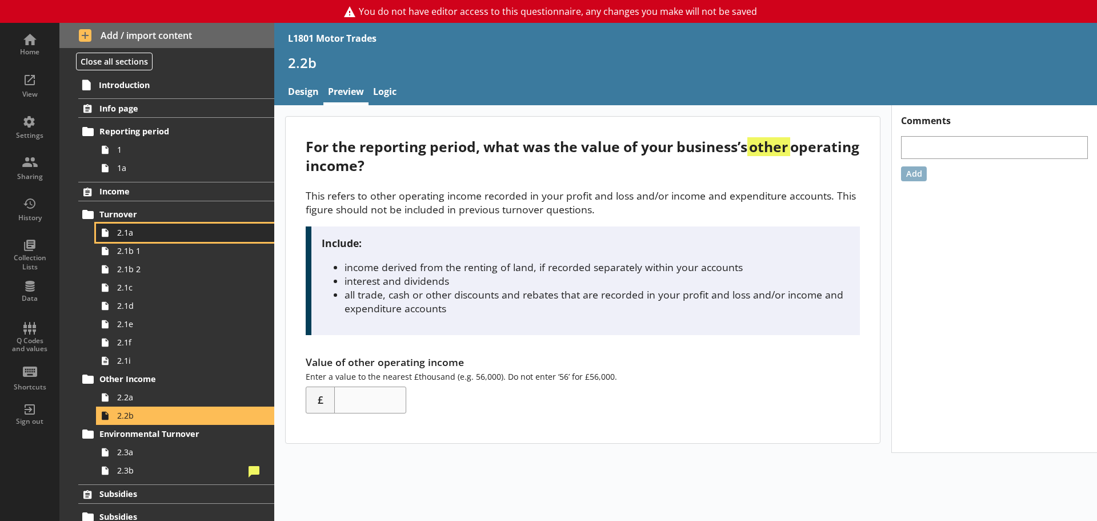
click at [151, 239] on link "2.1a" at bounding box center [185, 232] width 178 height 18
